Goal: Navigation & Orientation: Find specific page/section

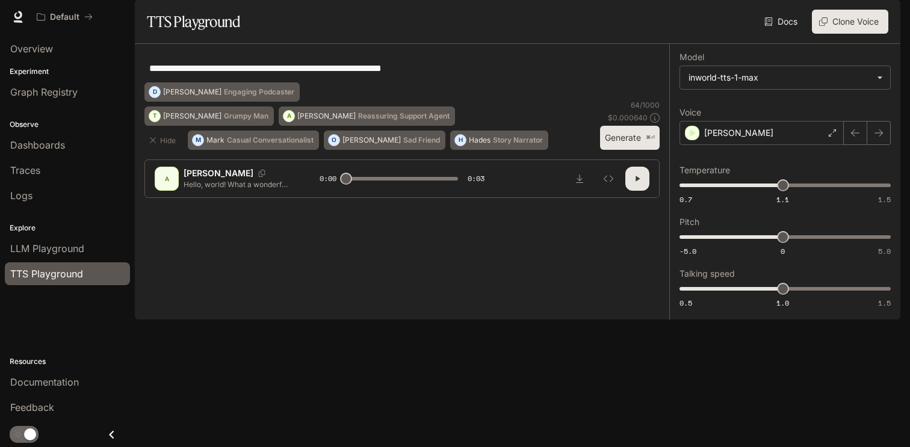
click at [876, 22] on button "button" at bounding box center [883, 17] width 24 height 24
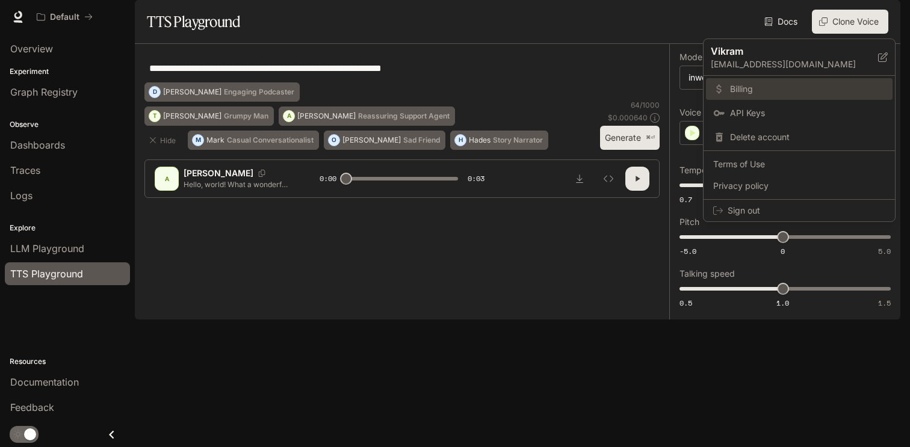
click at [734, 90] on span "Billing" at bounding box center [807, 89] width 155 height 12
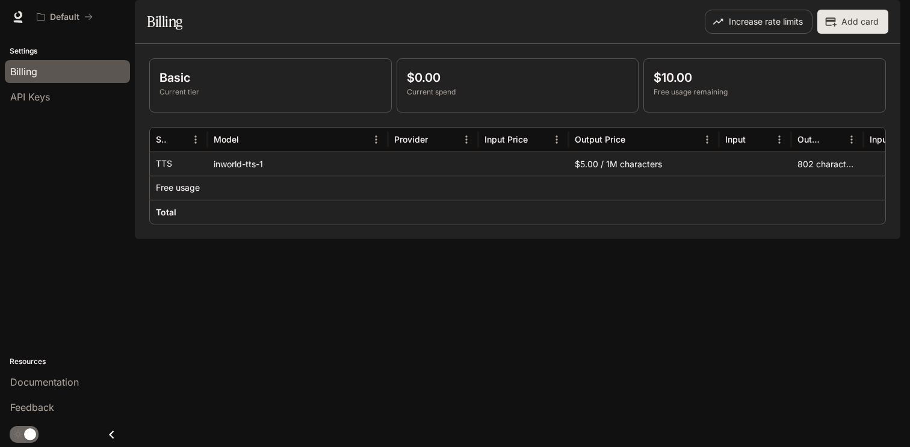
click at [44, 112] on div "Settings Billing API Keys Resources Documentation Feedback" at bounding box center [67, 240] width 135 height 413
click at [44, 97] on span "API Keys" at bounding box center [30, 97] width 40 height 14
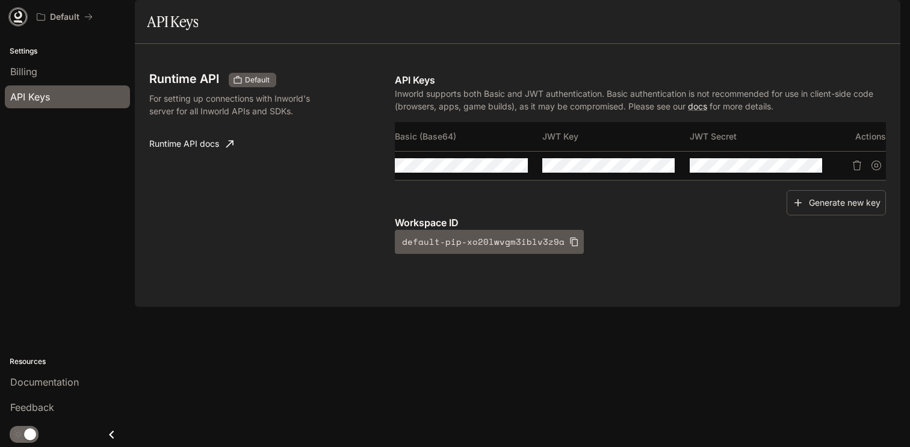
click at [13, 19] on icon at bounding box center [18, 17] width 12 height 12
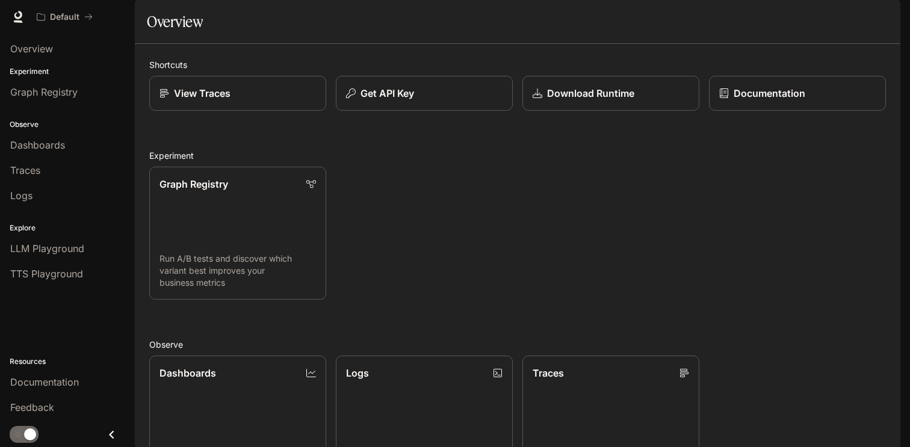
scroll to position [208, 0]
click at [441, 354] on link "Logs Search and filter system logs" at bounding box center [424, 421] width 179 height 134
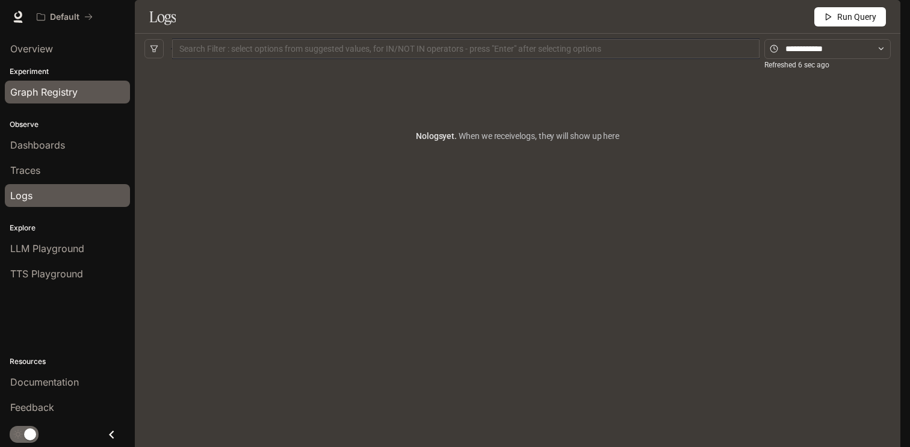
click at [54, 94] on span "Graph Registry" at bounding box center [43, 92] width 67 height 14
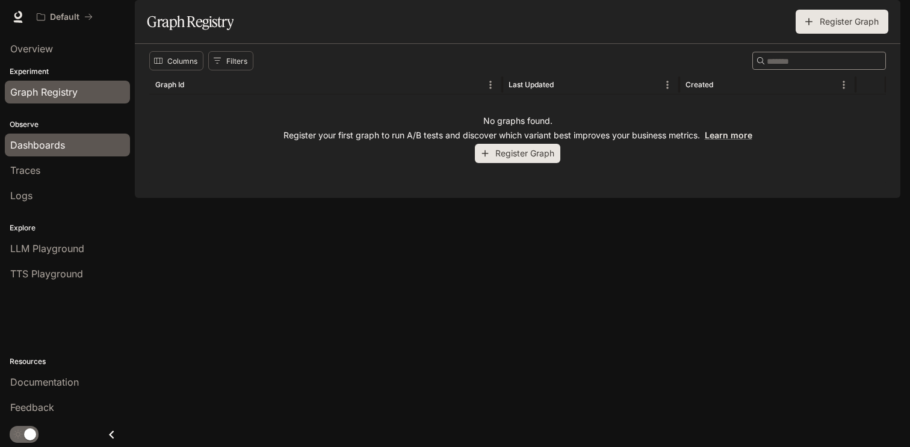
click at [48, 145] on span "Dashboards" at bounding box center [37, 145] width 55 height 14
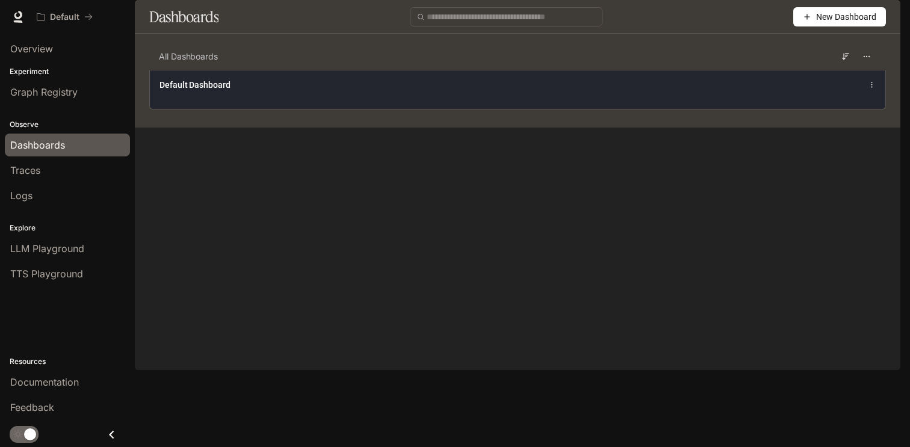
click at [301, 109] on div "Default Dashboard" at bounding box center [517, 89] width 735 height 39
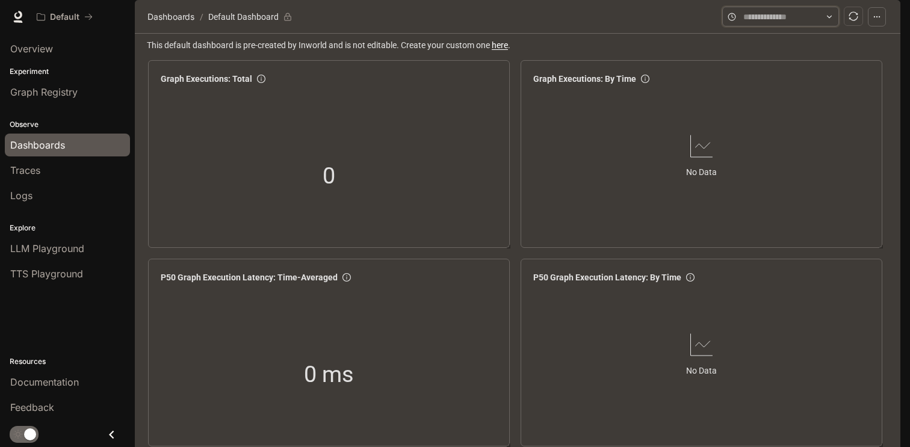
click at [765, 23] on input "text" at bounding box center [780, 16] width 75 height 13
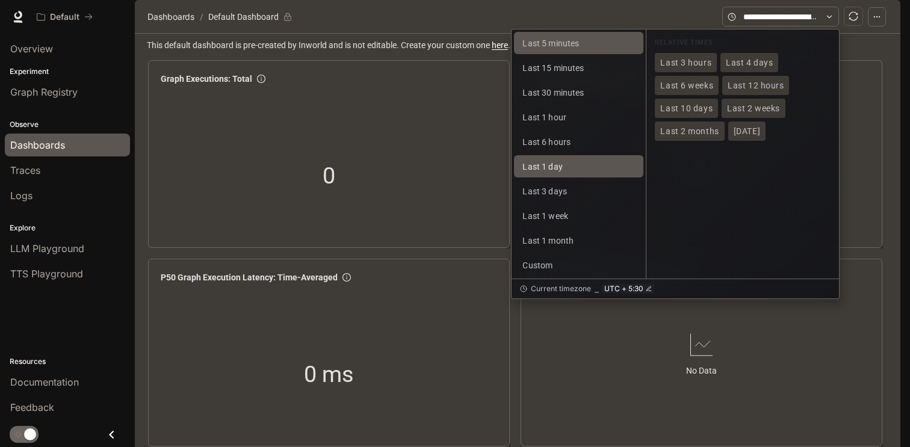
click at [560, 172] on span "Last 1 day" at bounding box center [542, 167] width 40 height 10
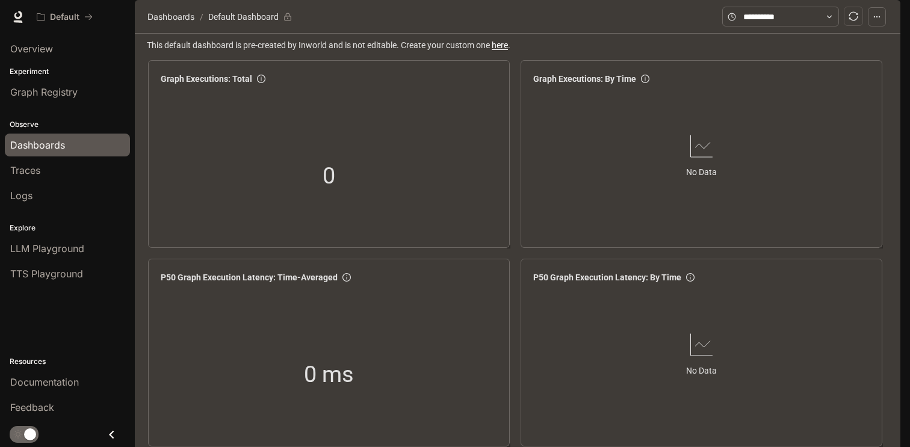
scroll to position [1513, 0]
